Goal: Task Accomplishment & Management: Manage account settings

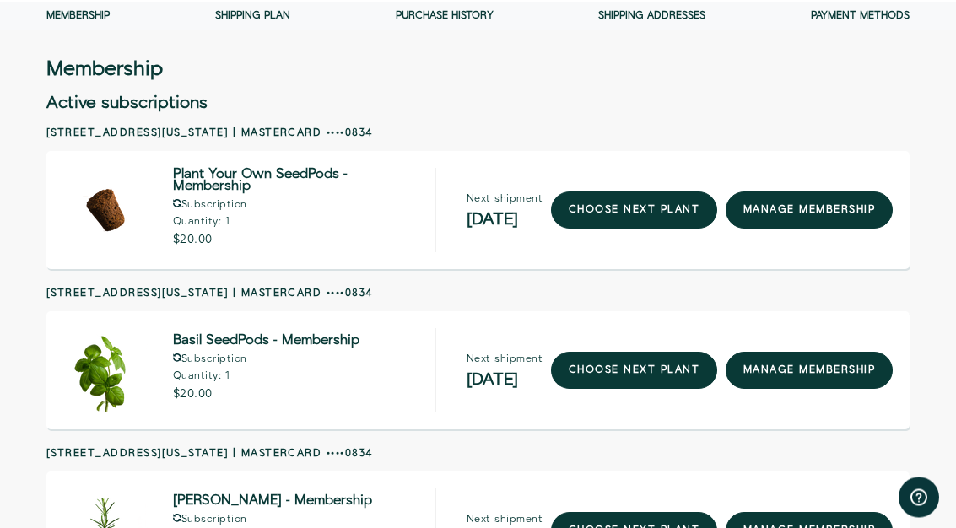
scroll to position [84, 0]
click at [818, 203] on link "manage membership" at bounding box center [809, 210] width 167 height 37
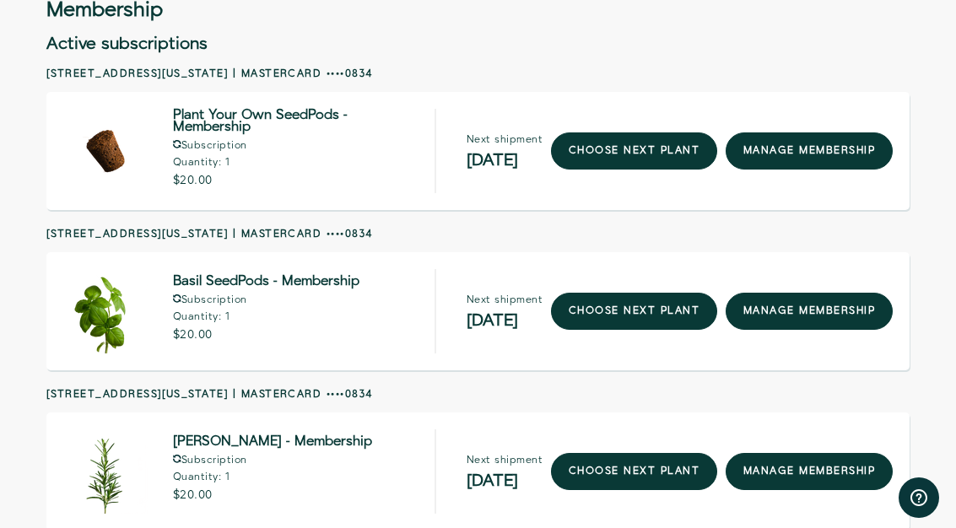
click at [818, 313] on link "manage membership" at bounding box center [809, 311] width 167 height 37
click at [867, 131] on div "Close dialog SIGN UP Submit" at bounding box center [478, 264] width 956 height 528
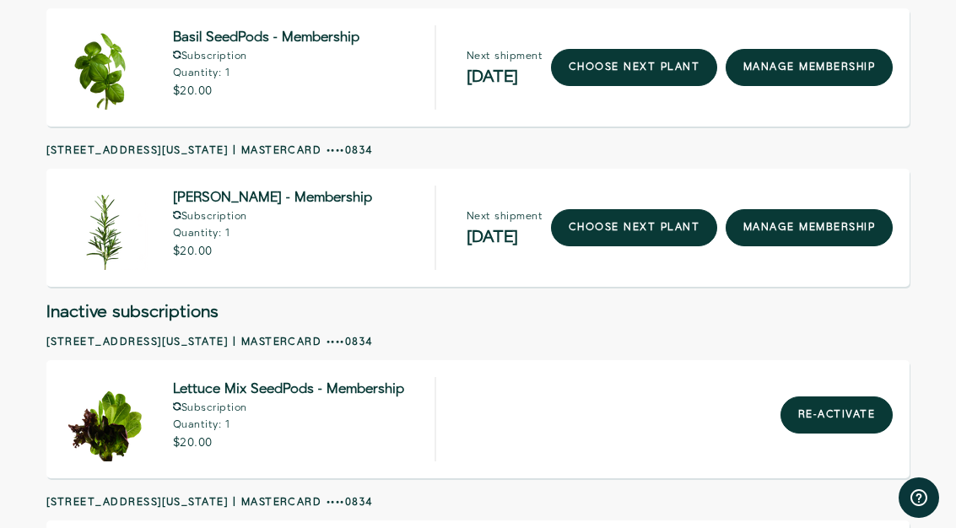
scroll to position [386, 0]
click at [825, 218] on link "manage membership" at bounding box center [809, 228] width 167 height 37
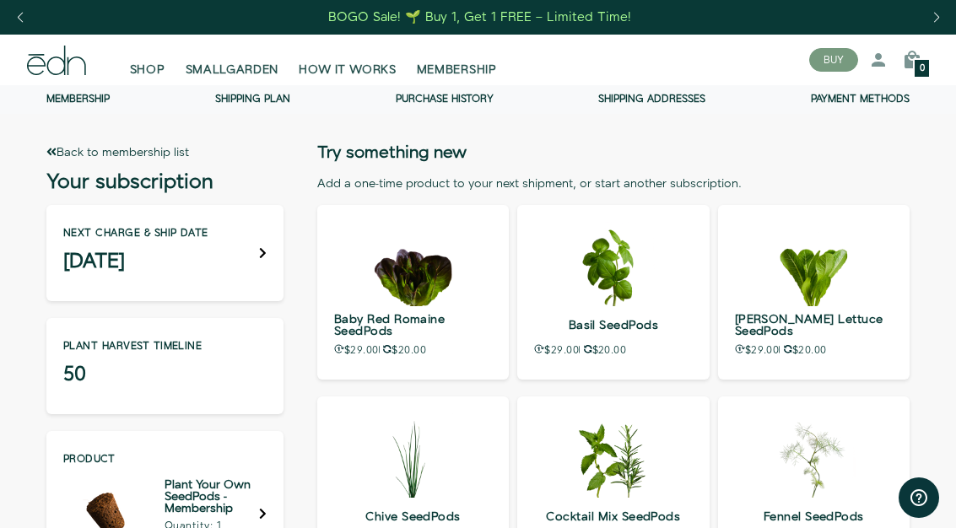
click at [259, 255] on icon at bounding box center [263, 253] width 8 height 12
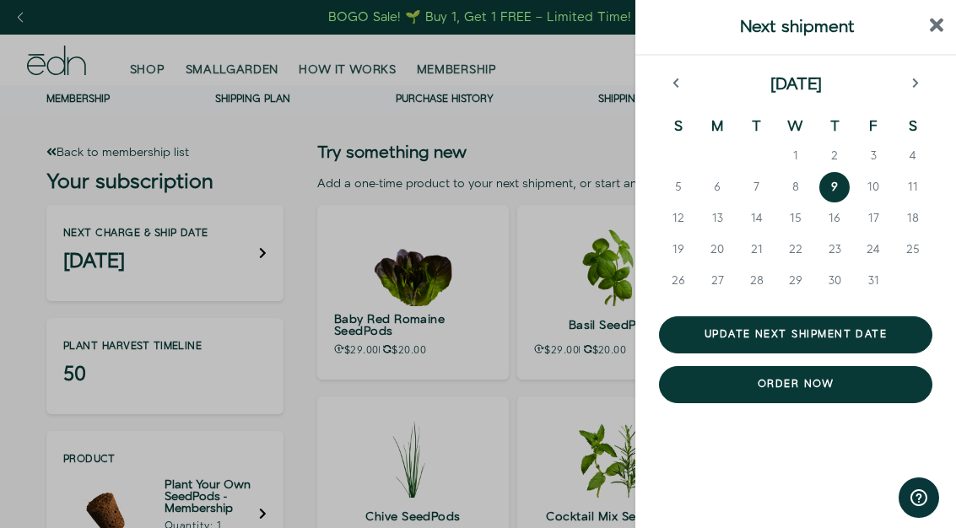
click at [933, 69] on div "October 2025 S M T W T F S 1 2 3 4 5 6 7 8 9 10 11 12 13 14 15 16 17 18 19 20 2…" at bounding box center [796, 265] width 321 height 419
click at [925, 88] on button "next month" at bounding box center [916, 85] width 34 height 17
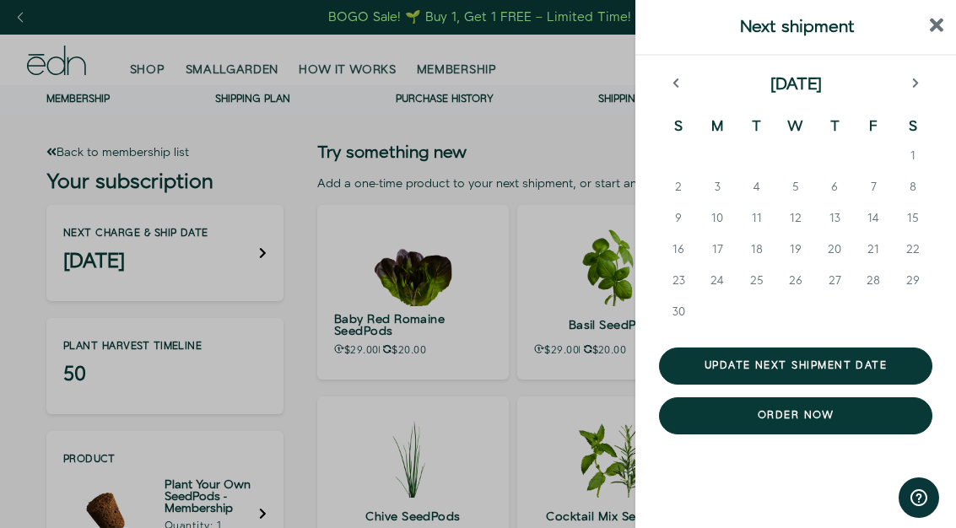
click at [918, 154] on button "1" at bounding box center [913, 158] width 39 height 31
click at [850, 366] on button "Update next shipment date" at bounding box center [795, 366] width 273 height 37
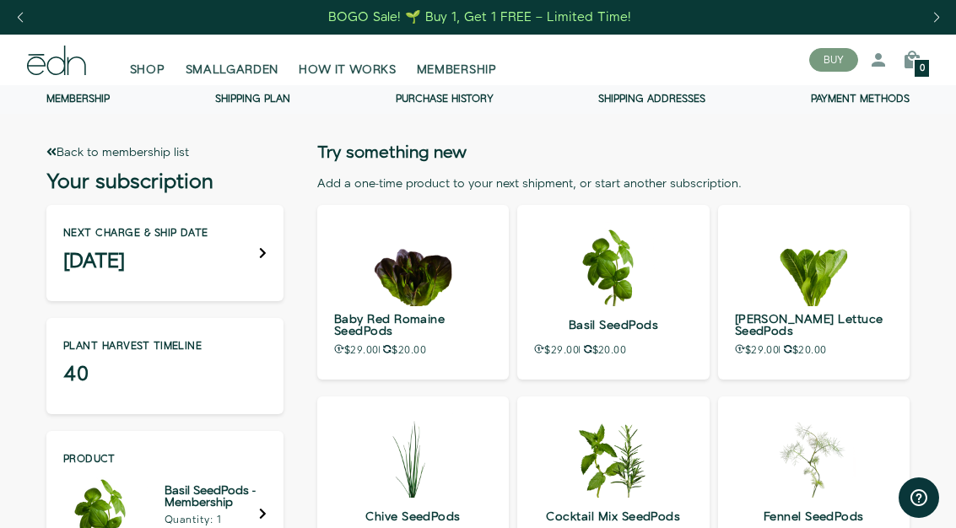
click at [251, 243] on div "Next charge & ship date [DATE]" at bounding box center [164, 253] width 237 height 96
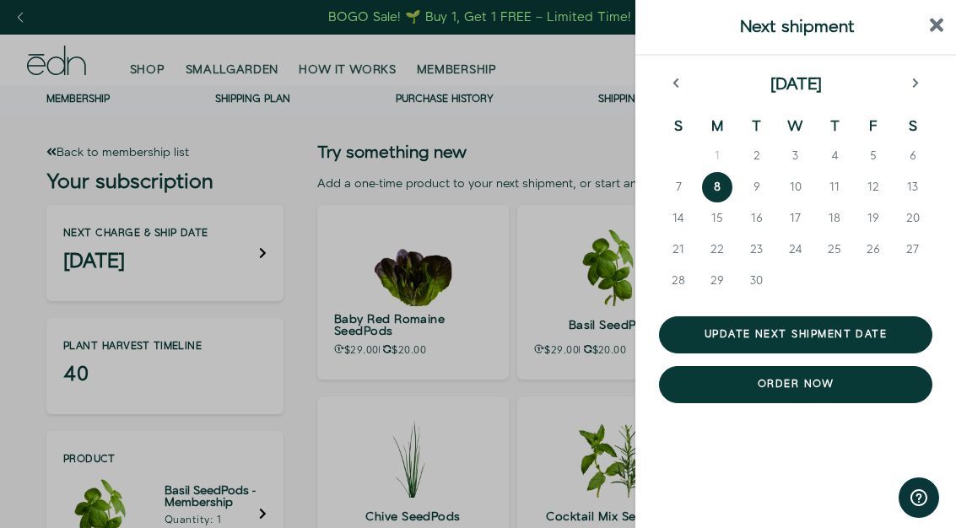
click at [920, 68] on div "[DATE] S M T W T F S 1 2 3 4 5 6 7 8 9 10 11 12 13 14 15 16 17 18 19 20 21 22 2…" at bounding box center [796, 265] width 321 height 419
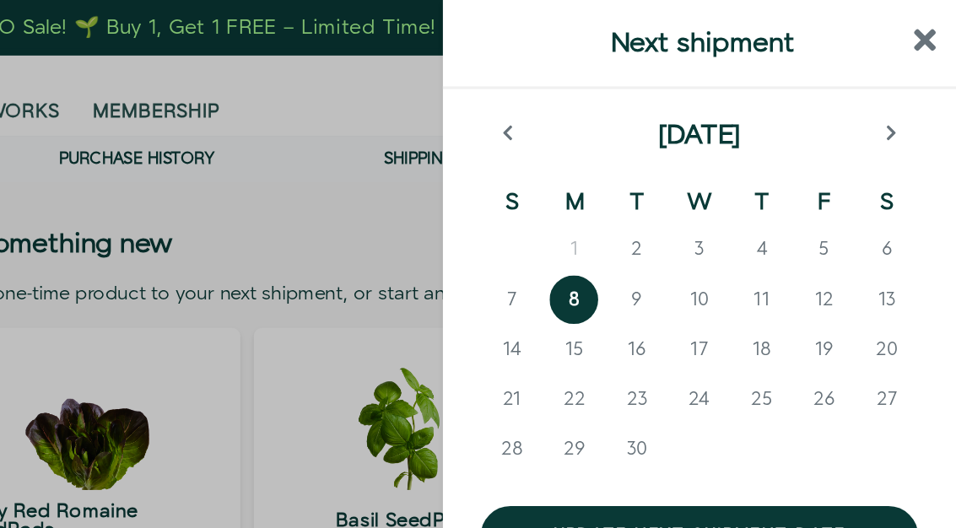
click at [912, 82] on icon "next month" at bounding box center [915, 83] width 6 height 10
click at [899, 78] on button "next month" at bounding box center [916, 85] width 34 height 17
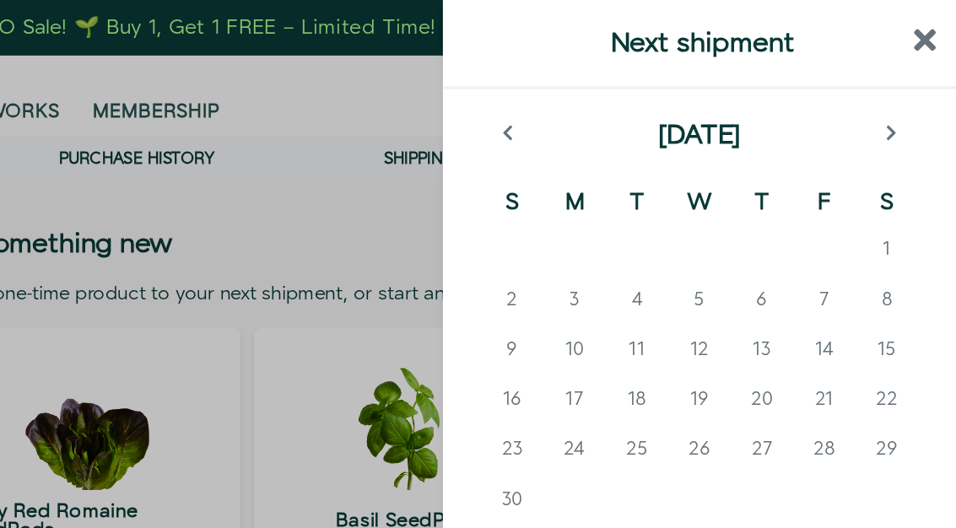
click at [912, 80] on icon "next month" at bounding box center [916, 84] width 8 height 12
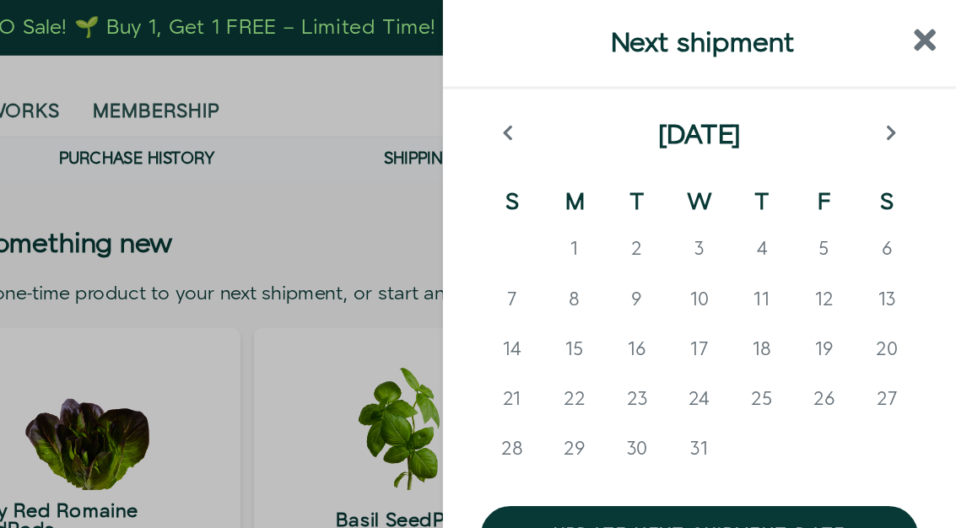
click at [868, 216] on span "19" at bounding box center [874, 218] width 12 height 17
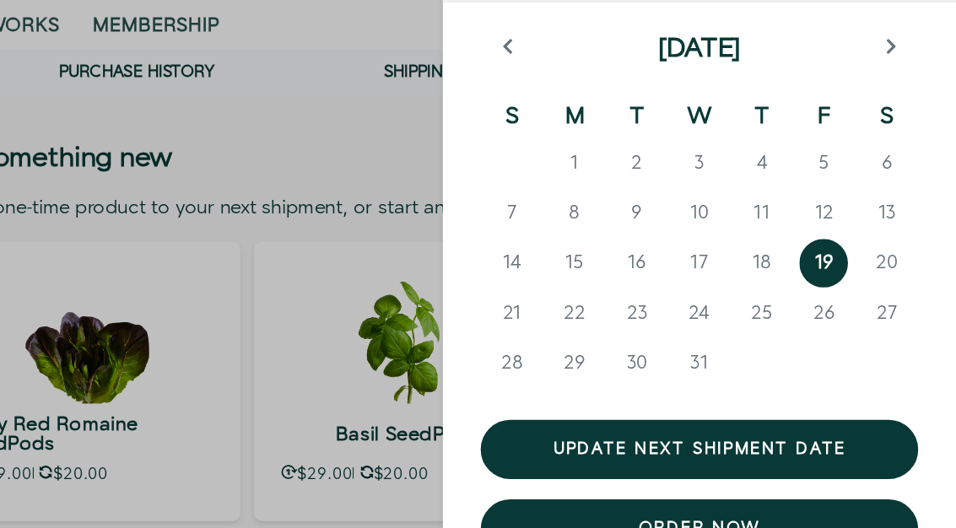
click at [659, 316] on button "Update next shipment date" at bounding box center [795, 334] width 273 height 37
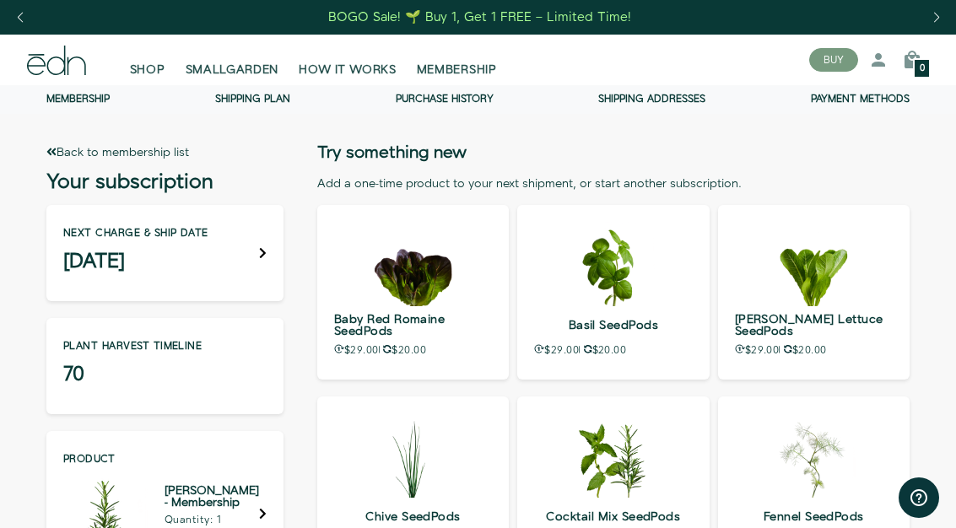
click at [262, 252] on icon at bounding box center [263, 253] width 8 height 12
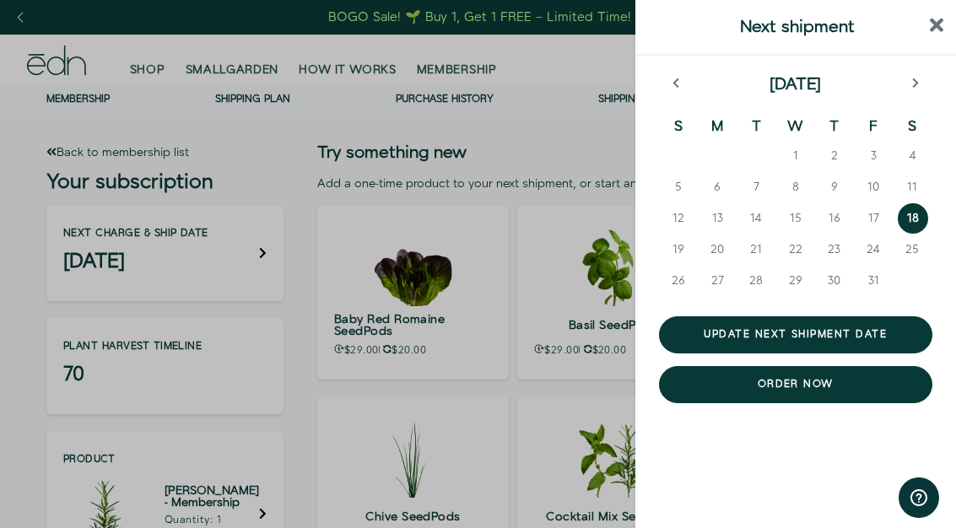
click at [917, 87] on icon "next month" at bounding box center [916, 84] width 8 height 12
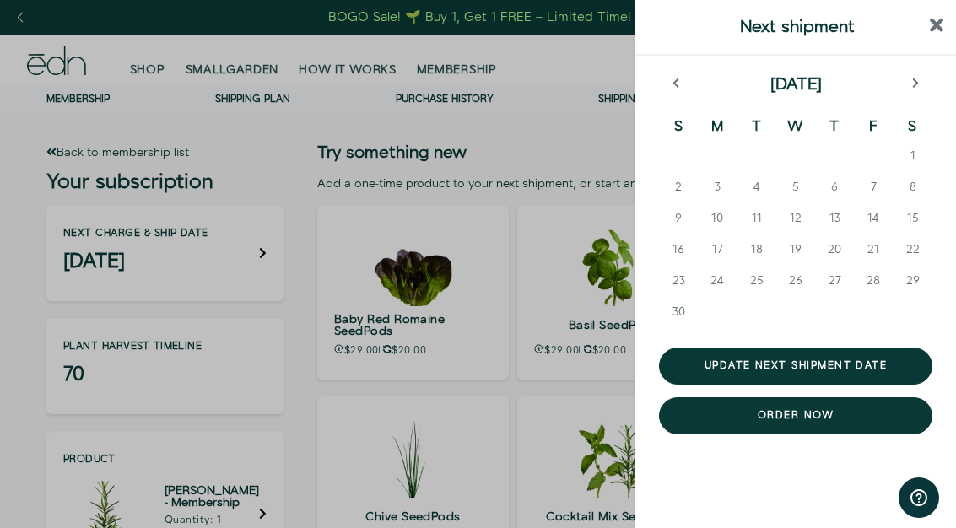
click at [919, 84] on icon "next month" at bounding box center [916, 84] width 8 height 12
click at [918, 83] on icon "next month" at bounding box center [915, 83] width 6 height 10
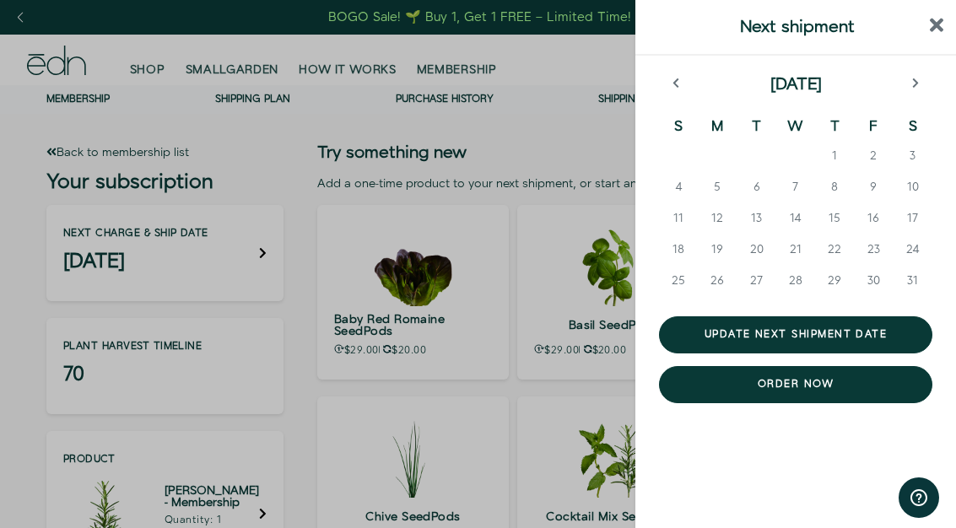
click at [873, 282] on span "30" at bounding box center [874, 281] width 13 height 17
click at [841, 328] on button "Update next shipment date" at bounding box center [795, 334] width 273 height 37
